Goal: Navigation & Orientation: Find specific page/section

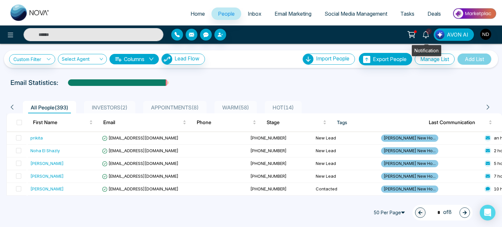
click at [426, 36] on icon at bounding box center [425, 34] width 6 height 7
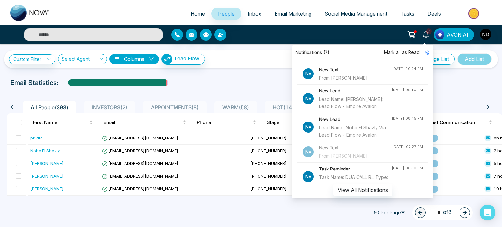
click at [338, 72] on h4 "New Text" at bounding box center [355, 69] width 73 height 7
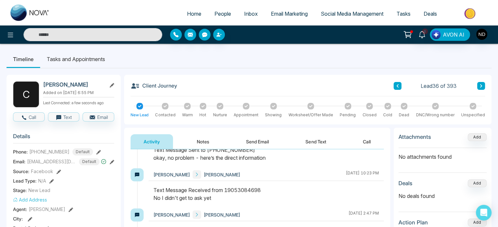
scroll to position [119, 0]
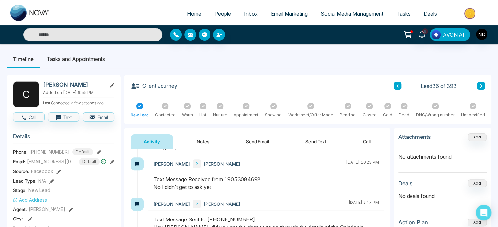
click at [310, 142] on button "Send Text" at bounding box center [316, 141] width 47 height 15
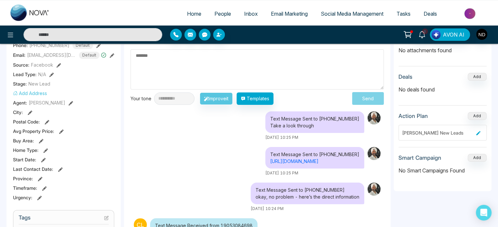
scroll to position [105, 0]
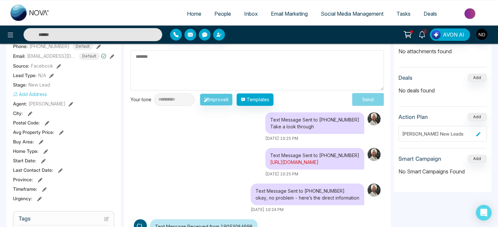
click at [273, 161] on link "[URL][DOMAIN_NAME]" at bounding box center [294, 162] width 48 height 6
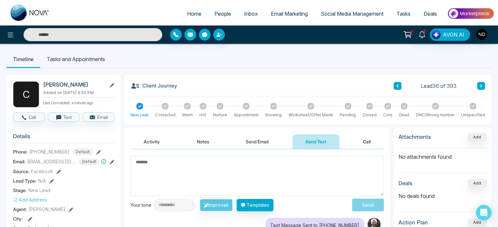
click at [187, 105] on icon at bounding box center [187, 105] width 3 height 3
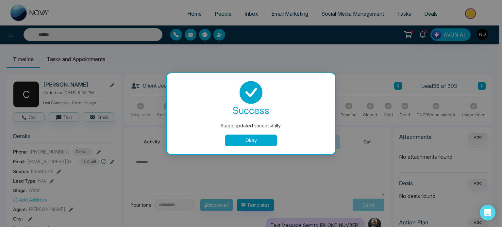
click at [256, 142] on button "Okay" at bounding box center [251, 141] width 52 height 12
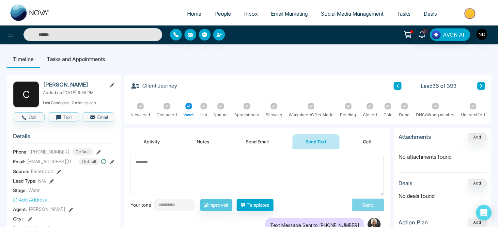
click at [146, 140] on button "Activity" at bounding box center [152, 141] width 42 height 15
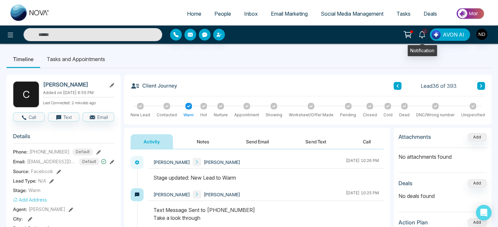
click at [420, 31] on icon at bounding box center [422, 34] width 7 height 7
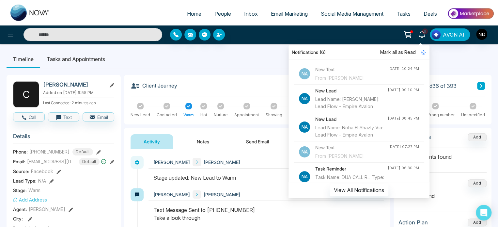
click at [408, 51] on span "Mark all as Read" at bounding box center [398, 52] width 36 height 7
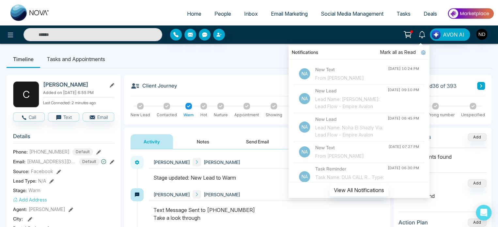
click at [246, 64] on ul "Timeline Tasks and Appointments" at bounding box center [249, 59] width 485 height 18
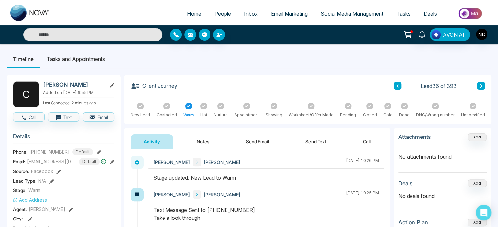
click at [222, 18] on link "People" at bounding box center [223, 14] width 30 height 12
